Goal: Find specific page/section: Find specific page/section

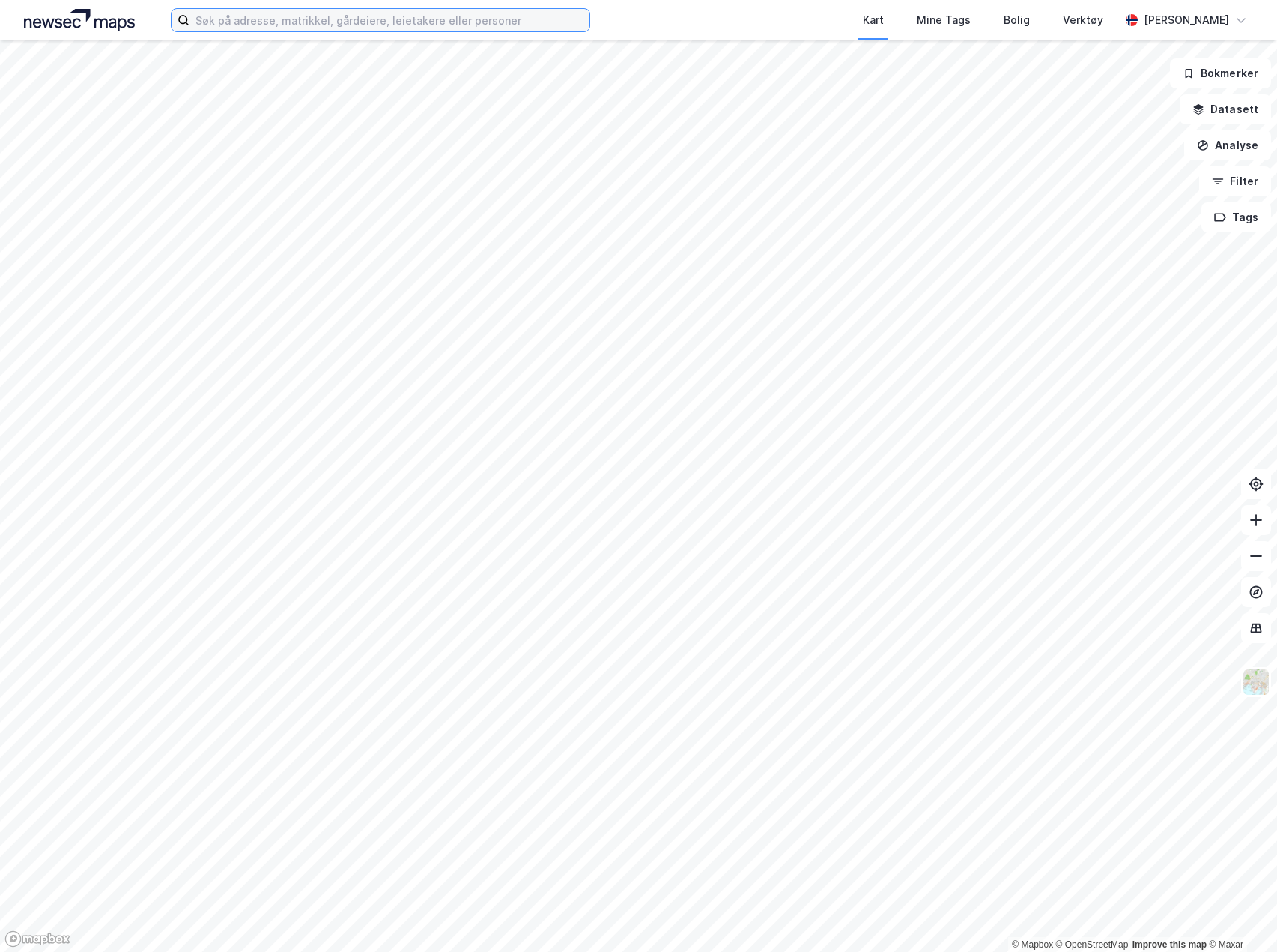
click at [314, 23] on input at bounding box center [389, 20] width 400 height 22
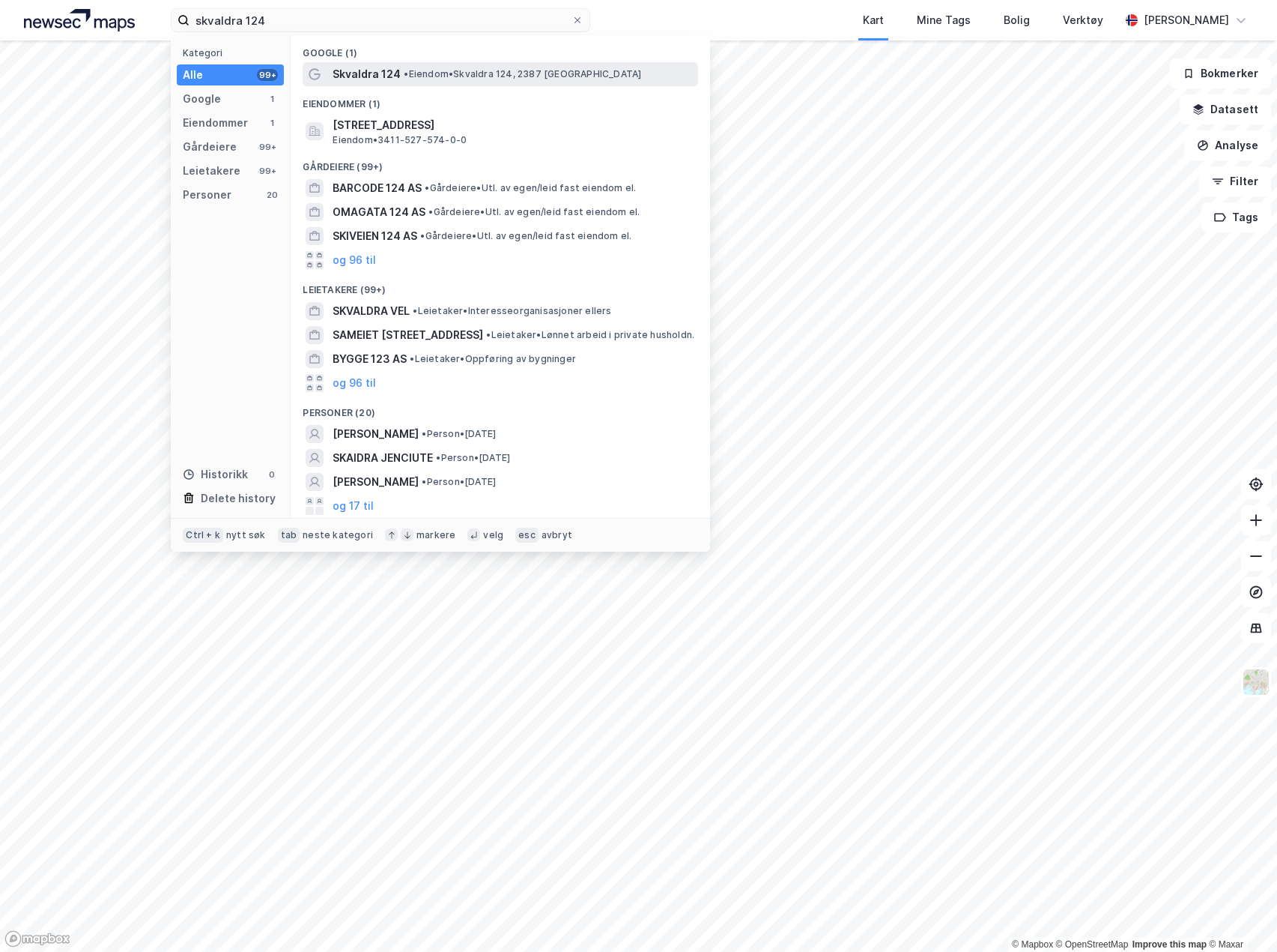
click at [377, 79] on span "Skvaldra 124" at bounding box center [366, 74] width 68 height 18
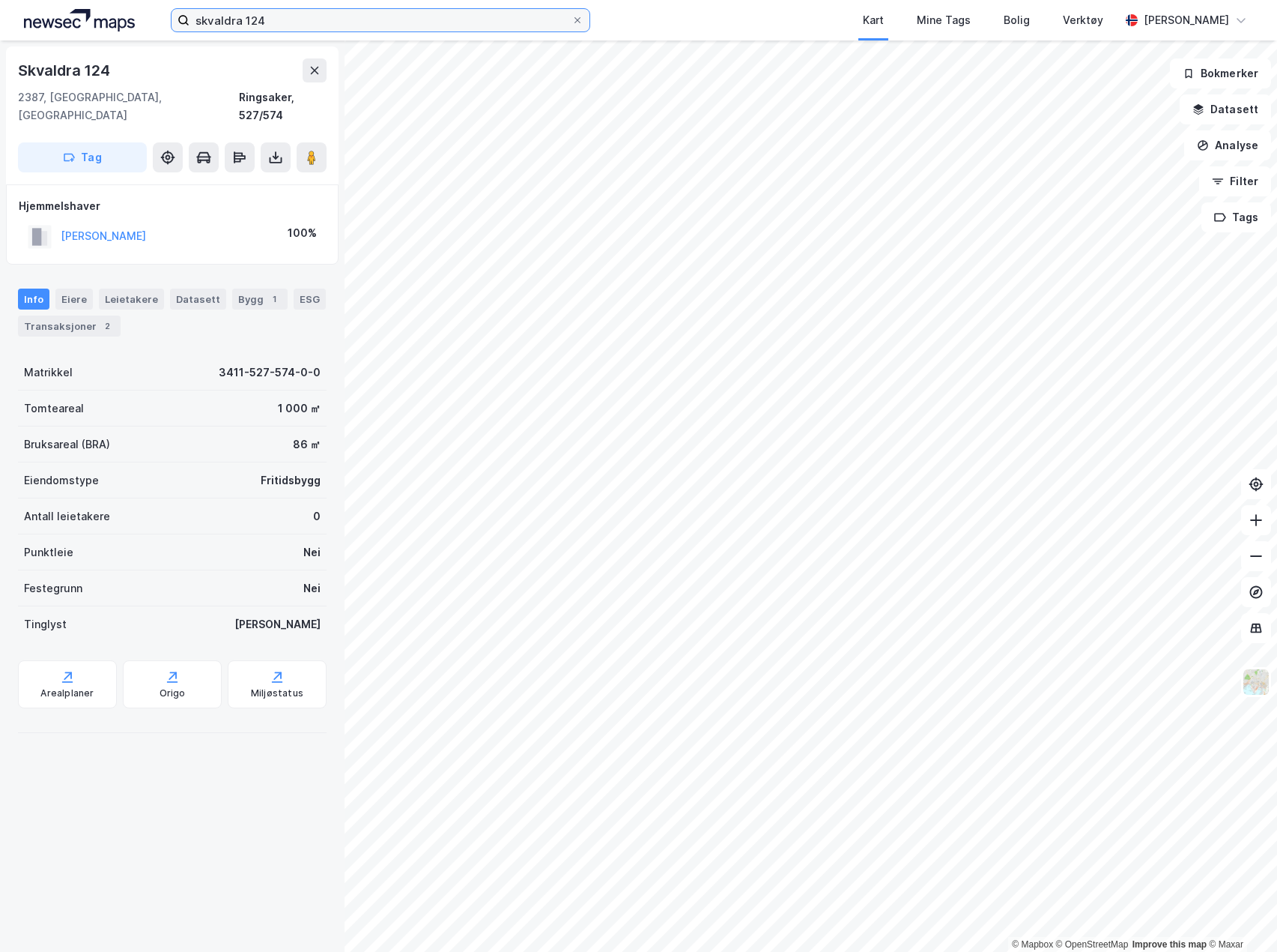
click at [274, 27] on input "skvaldra 124" at bounding box center [380, 20] width 382 height 22
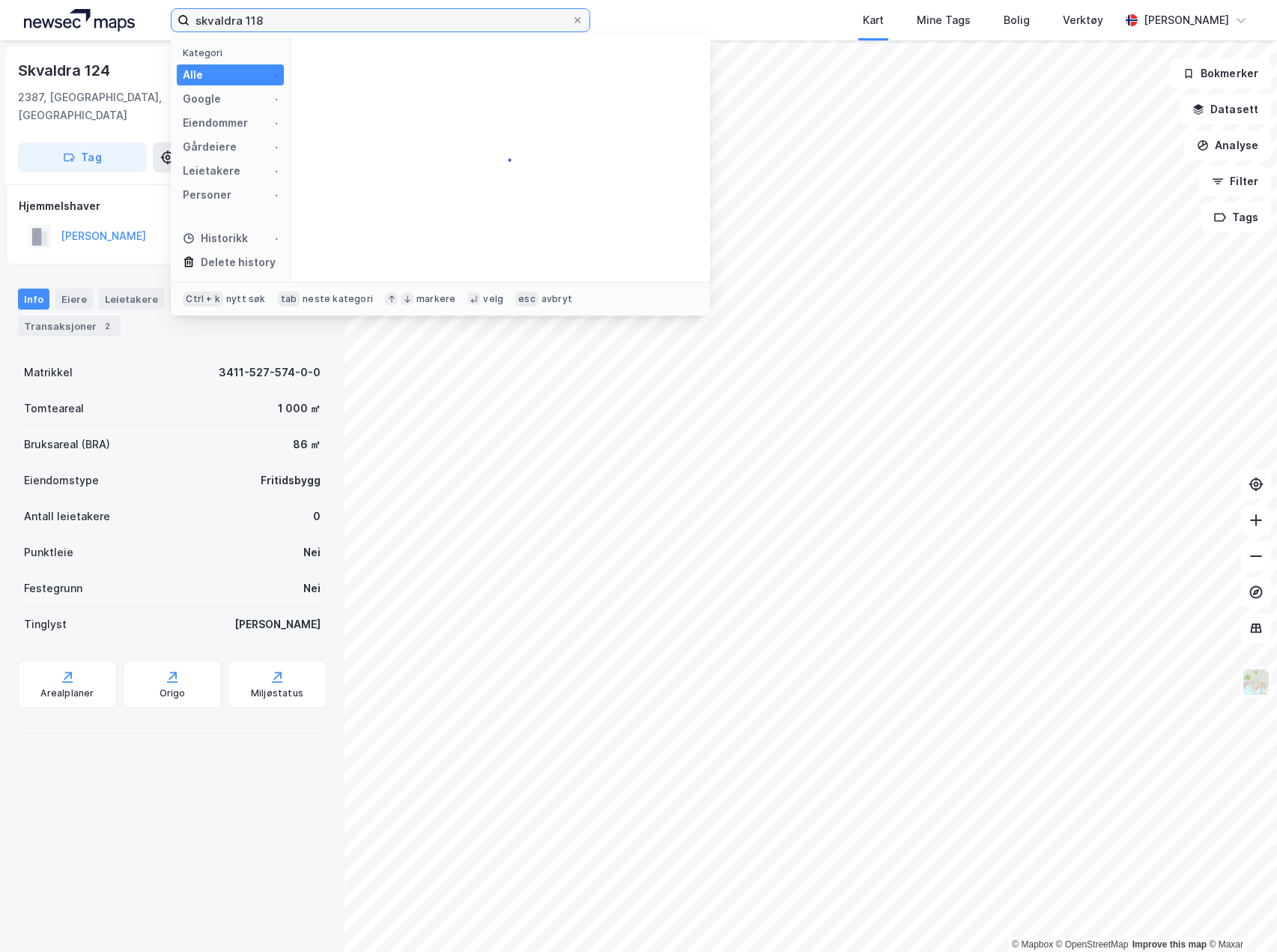
type input "skvaldra 118"
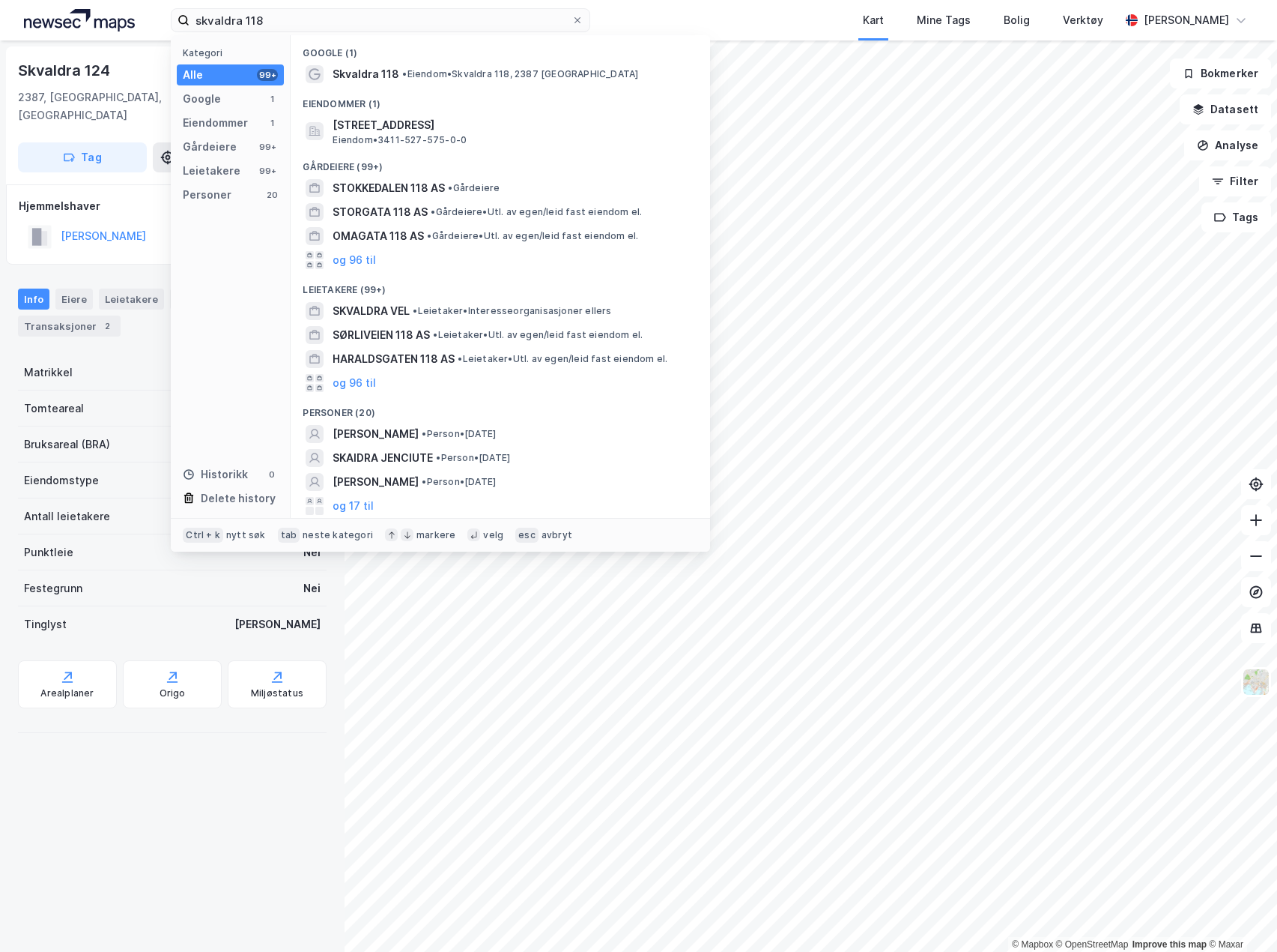
click at [375, 86] on div "Eiendommer (1)" at bounding box center [500, 99] width 419 height 27
click at [378, 81] on span "Skvaldra 118" at bounding box center [365, 74] width 66 height 18
